Goal: Entertainment & Leisure: Consume media (video, audio)

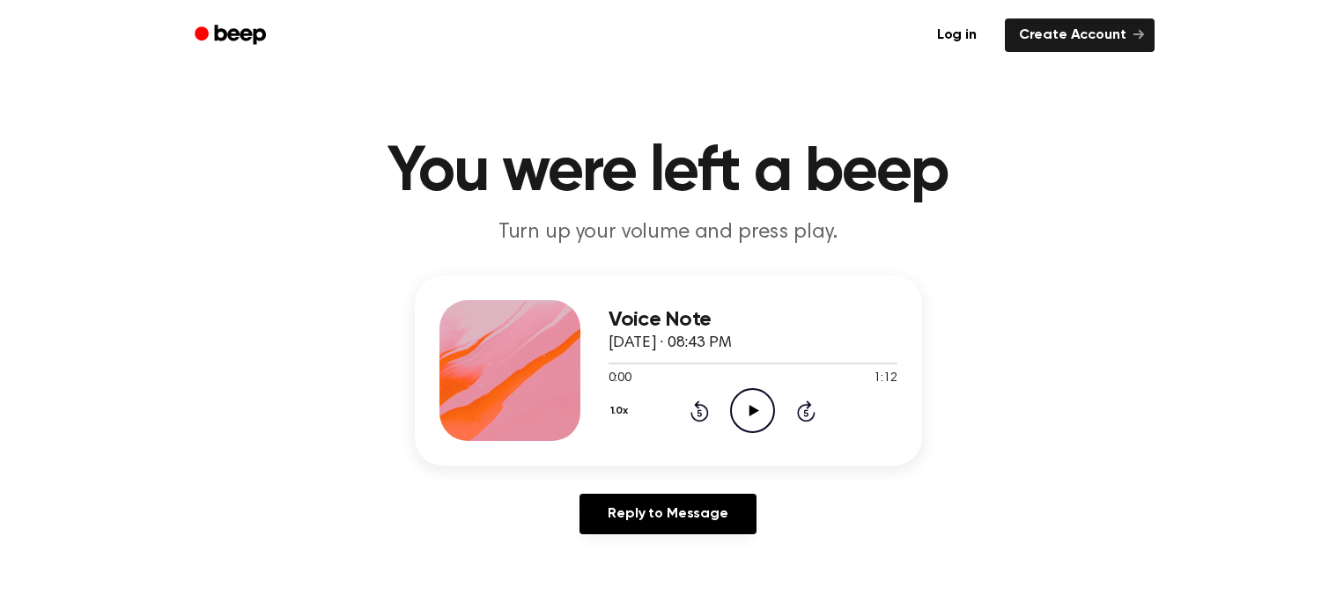
click at [749, 410] on icon at bounding box center [754, 410] width 10 height 11
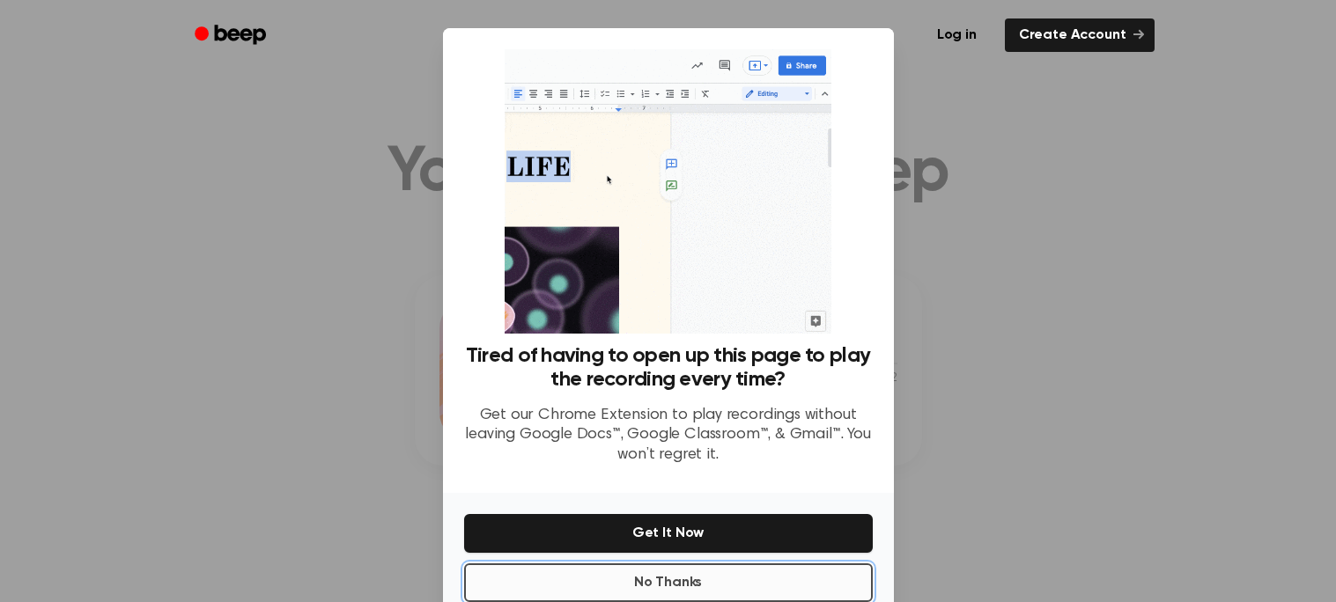
click at [737, 586] on button "No Thanks" at bounding box center [668, 583] width 409 height 39
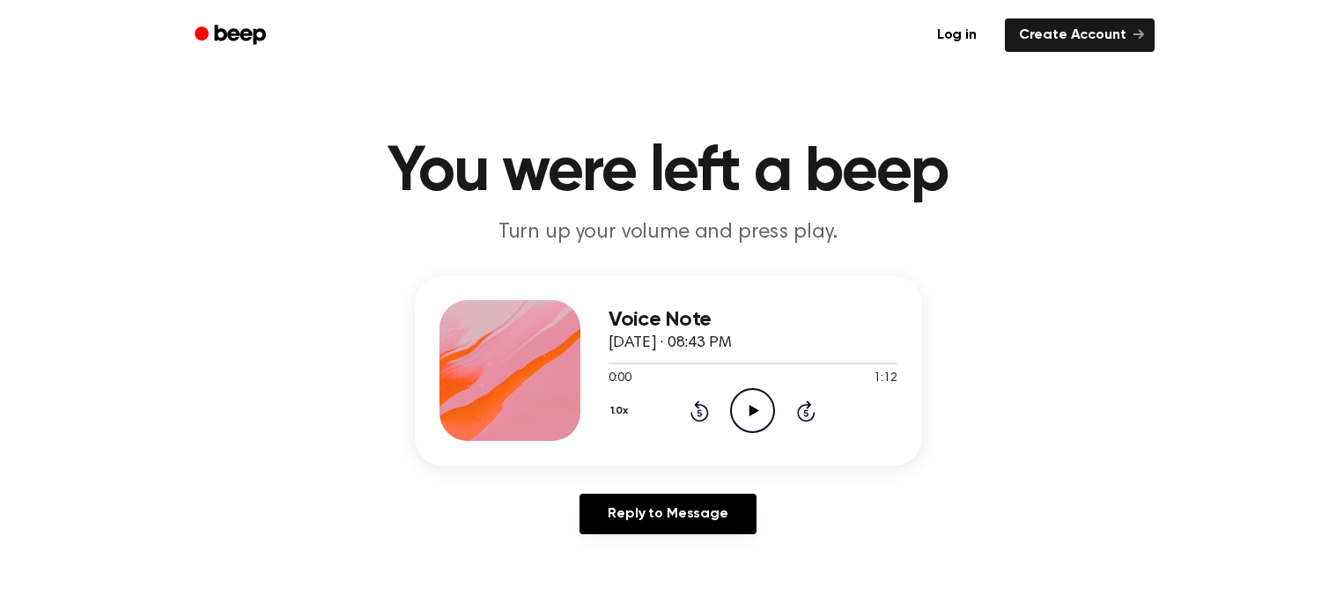
click at [749, 420] on icon "Play Audio" at bounding box center [752, 410] width 45 height 45
click at [749, 420] on icon "Pause Audio" at bounding box center [752, 410] width 45 height 45
click at [742, 416] on icon "Play Audio" at bounding box center [752, 410] width 45 height 45
click at [785, 461] on div "Voice Note [DATE] · 08:43 PM 0:23 1:12 Your browser does not support the [objec…" at bounding box center [668, 371] width 507 height 190
click at [785, 461] on div "Voice Note [DATE] · 08:43 PM 0:24 1:12 Your browser does not support the [objec…" at bounding box center [668, 371] width 507 height 190
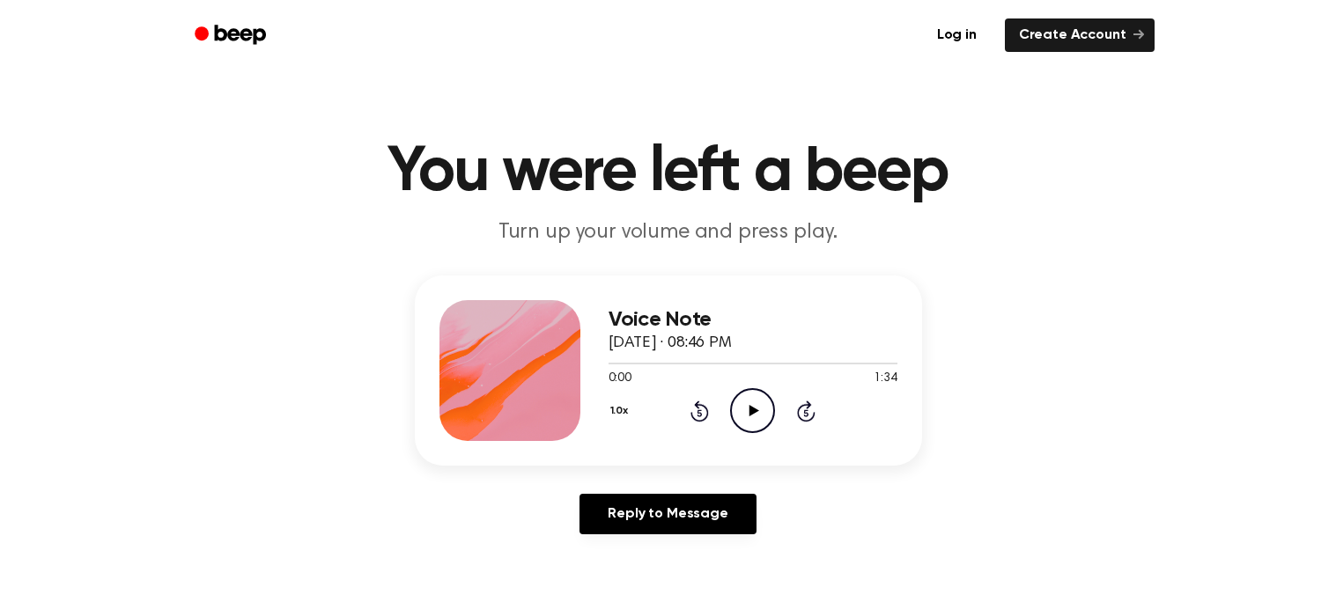
click at [747, 425] on icon "Play Audio" at bounding box center [752, 410] width 45 height 45
